Goal: Information Seeking & Learning: Learn about a topic

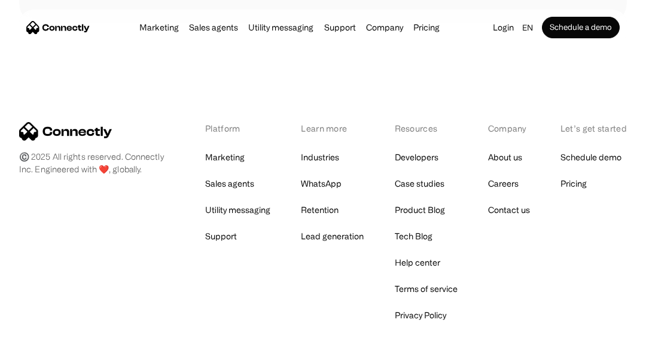
scroll to position [7479, 0]
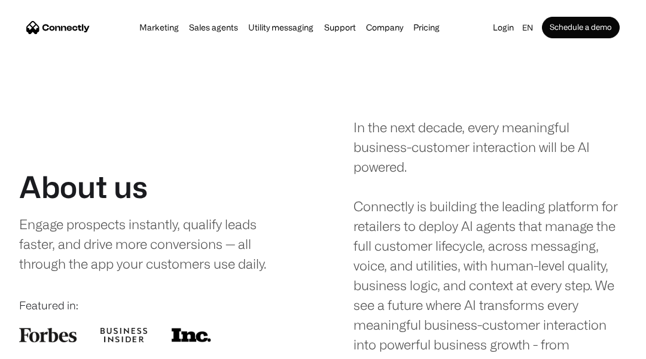
scroll to position [2021, 0]
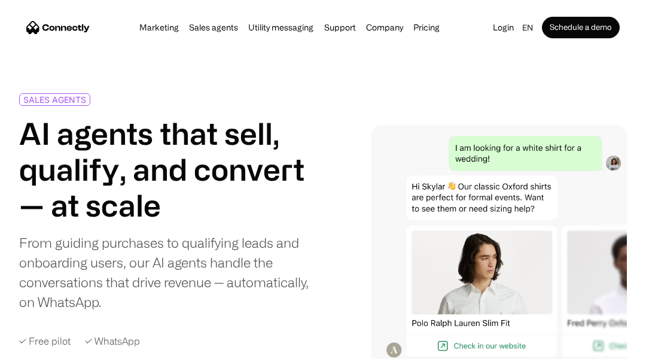
scroll to position [3377, 0]
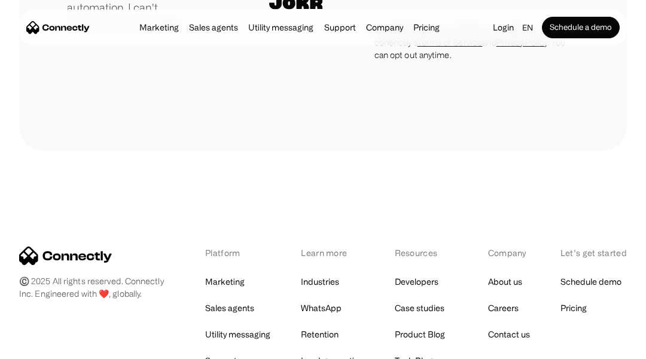
scroll to position [4057, 0]
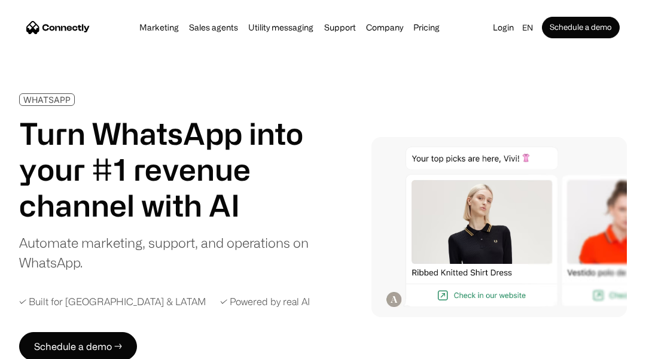
scroll to position [4172, 0]
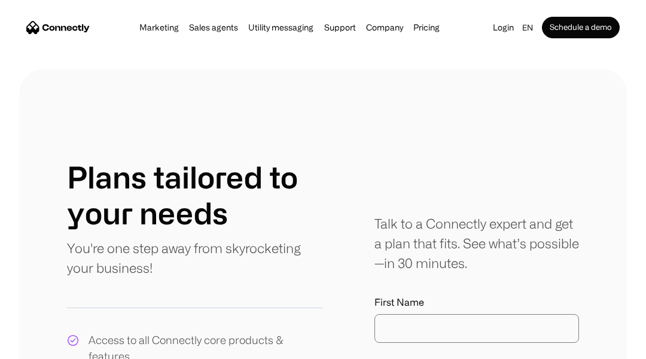
scroll to position [801, 0]
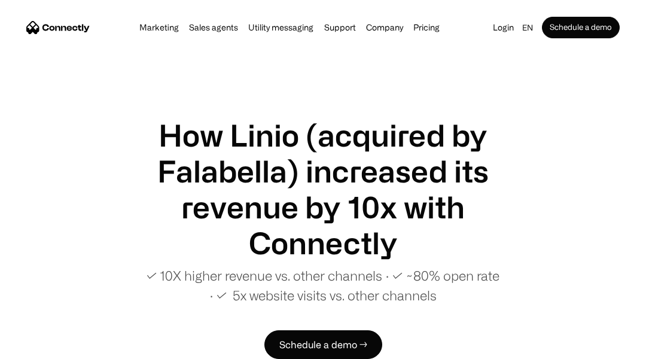
scroll to position [2521, 0]
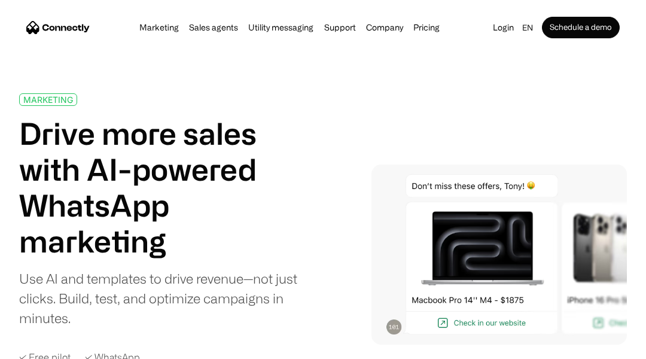
scroll to position [4219, 0]
